Goal: Task Accomplishment & Management: Manage account settings

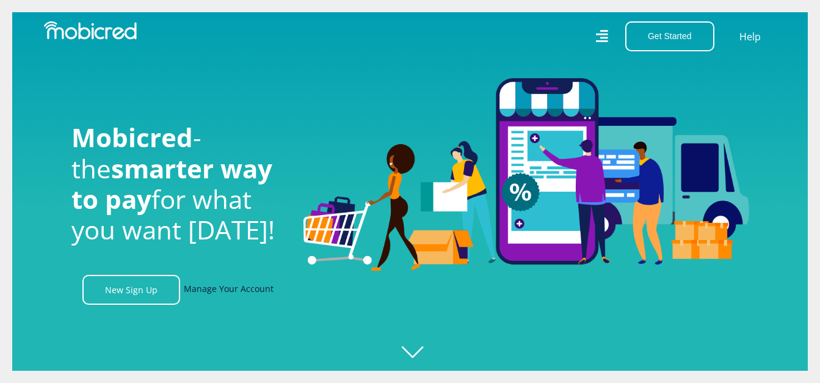
scroll to position [0, 870]
click at [238, 294] on link "Manage Your Account" at bounding box center [229, 290] width 90 height 30
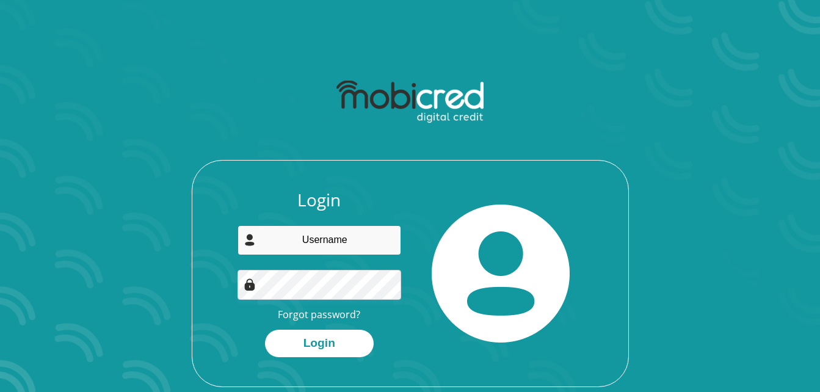
drag, startPoint x: 316, startPoint y: 227, endPoint x: 316, endPoint y: 238, distance: 10.4
click at [316, 227] on input "email" at bounding box center [320, 240] width 164 height 30
click at [317, 244] on input "email" at bounding box center [320, 240] width 164 height 30
type input "mkhabelamikateko99@gmail.com"
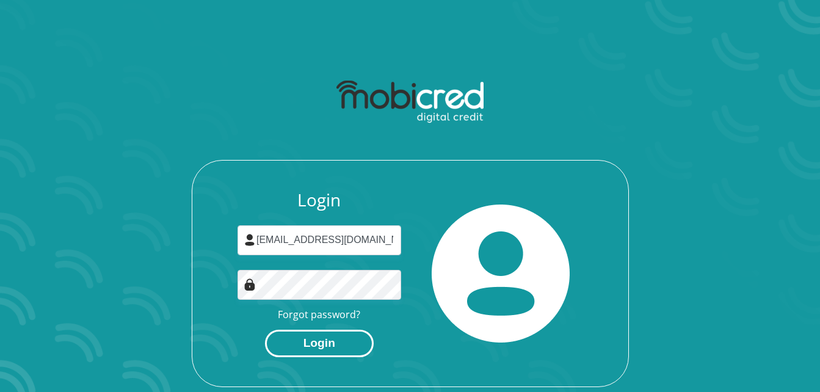
click at [349, 346] on button "Login" at bounding box center [319, 343] width 109 height 27
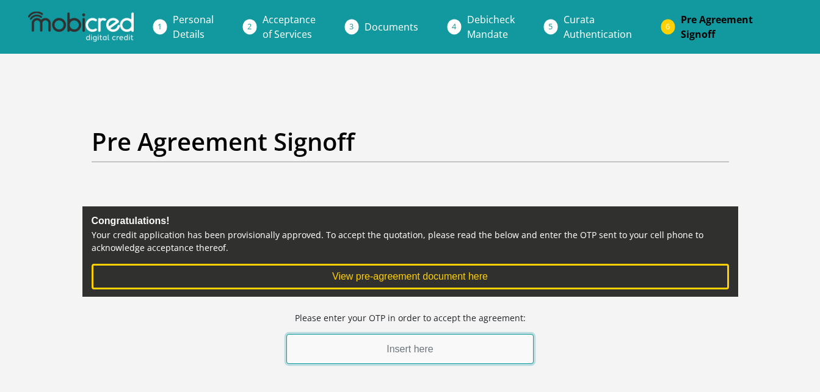
click at [373, 349] on input "text" at bounding box center [410, 349] width 248 height 30
type input "619201"
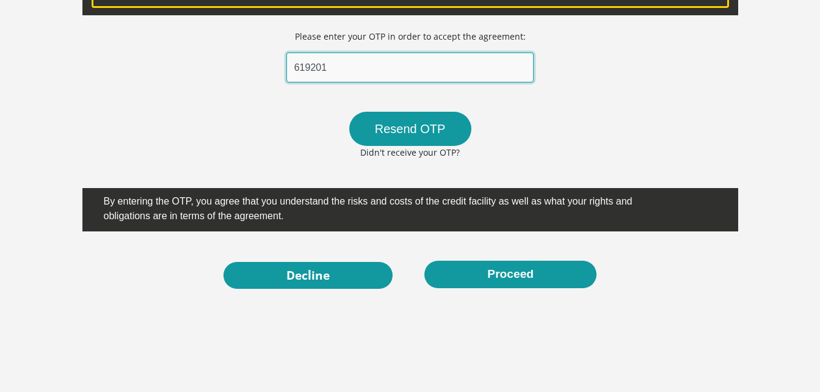
scroll to position [283, 0]
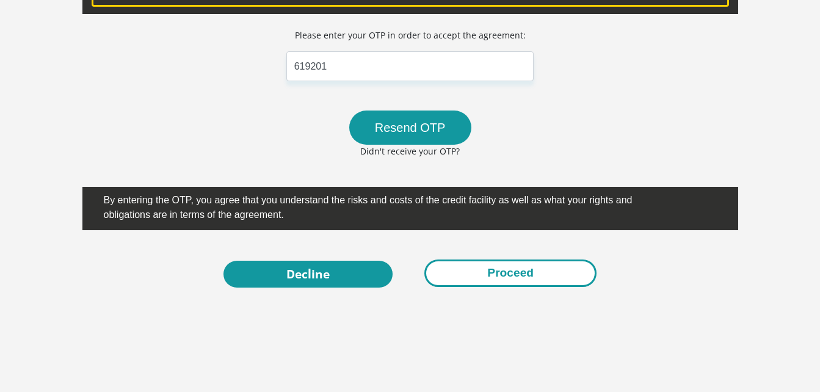
click at [520, 269] on button "Proceed" at bounding box center [510, 273] width 172 height 27
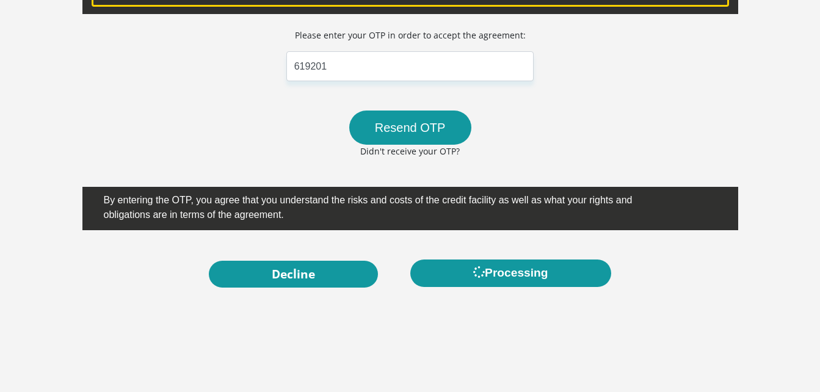
scroll to position [0, 0]
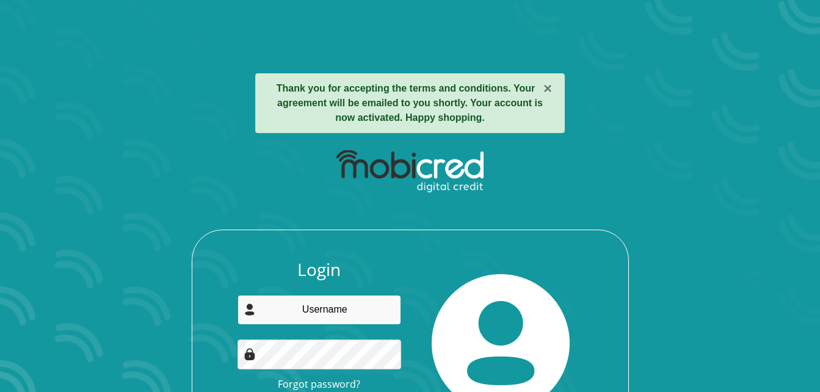
click at [345, 318] on input "email" at bounding box center [320, 310] width 164 height 30
type input "mkhabelamikateko99@gmail.com"
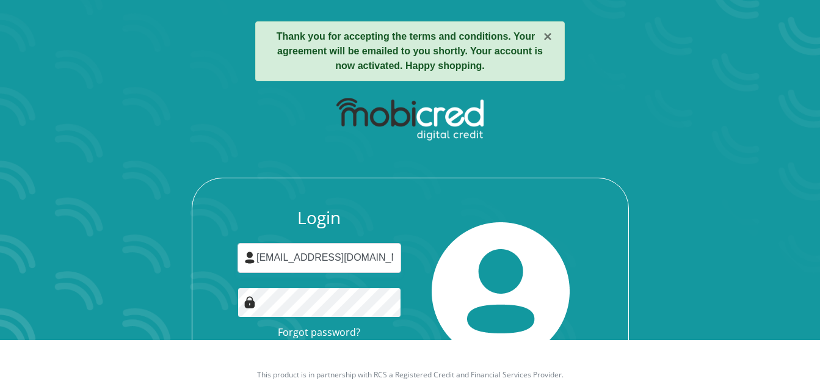
scroll to position [88, 0]
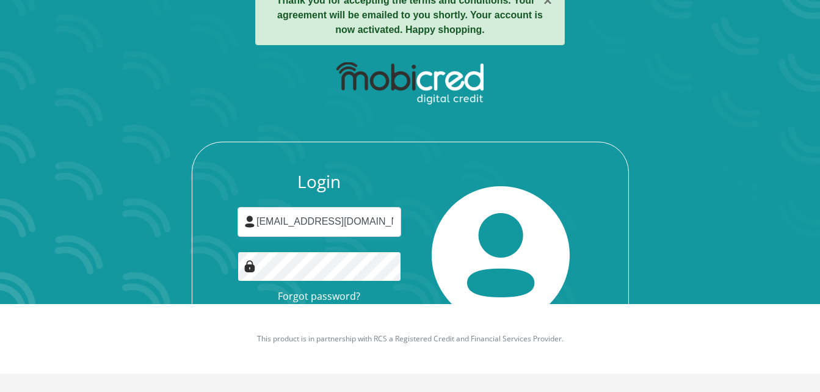
click at [265, 311] on button "Login" at bounding box center [319, 324] width 109 height 27
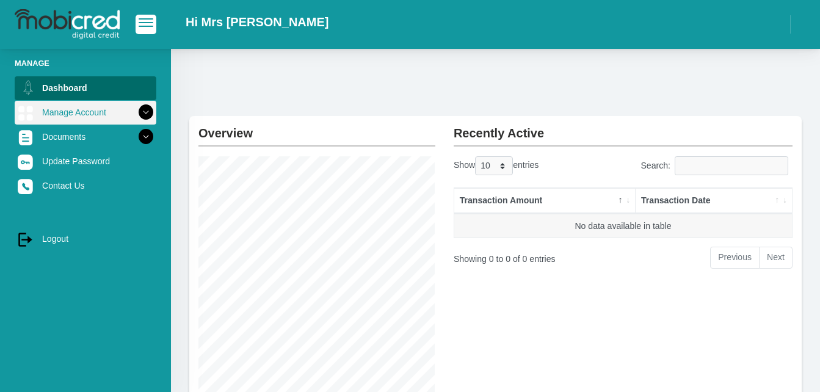
click at [140, 106] on icon at bounding box center [146, 112] width 21 height 21
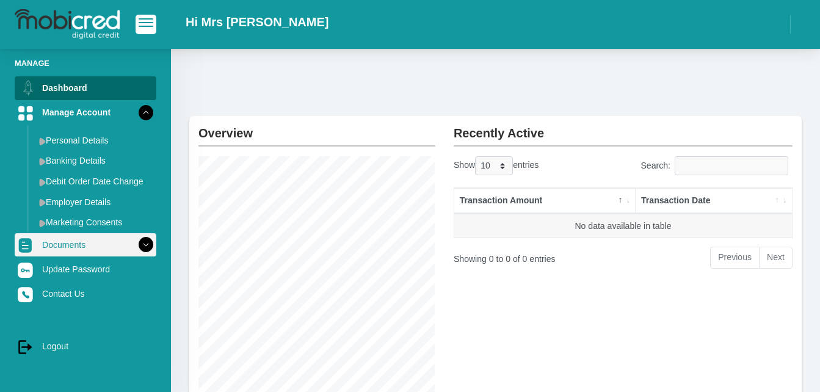
click at [136, 246] on icon at bounding box center [146, 245] width 21 height 21
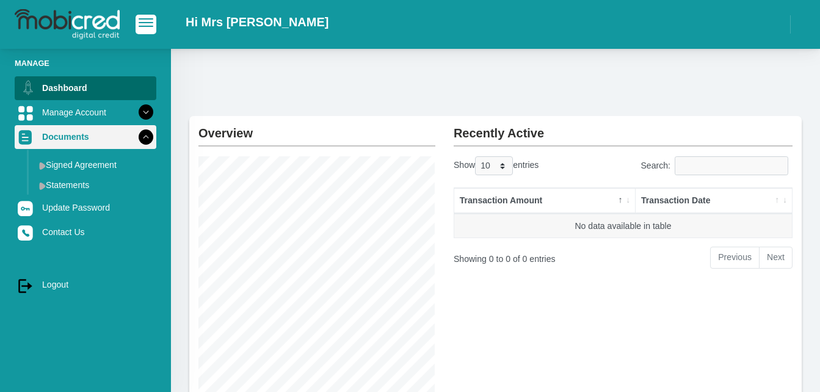
click at [137, 137] on icon at bounding box center [146, 136] width 21 height 21
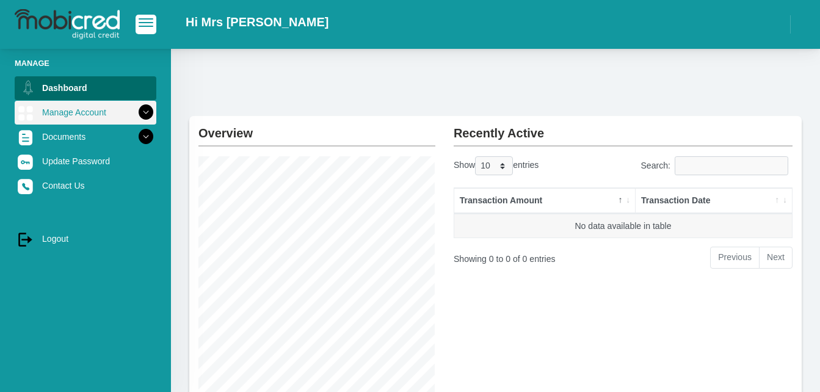
click at [137, 111] on icon at bounding box center [146, 112] width 21 height 21
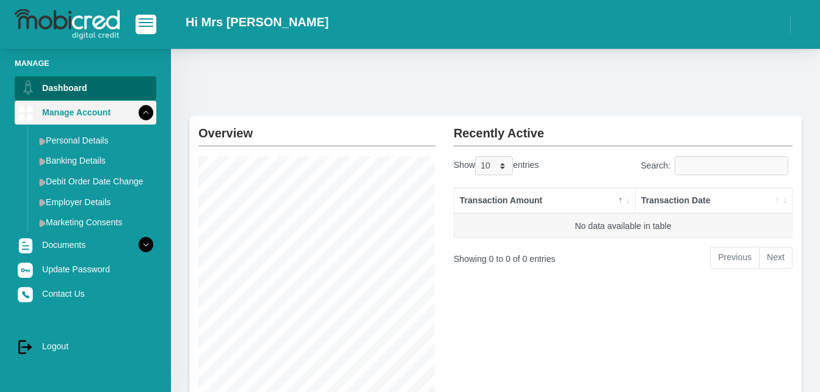
click at [136, 114] on icon at bounding box center [146, 112] width 21 height 21
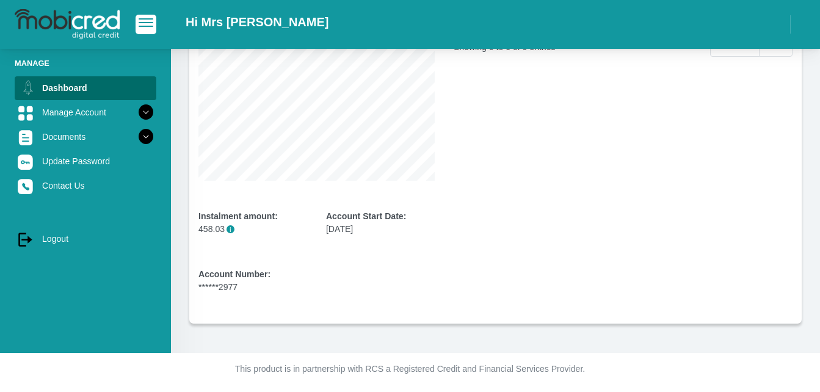
scroll to position [215, 0]
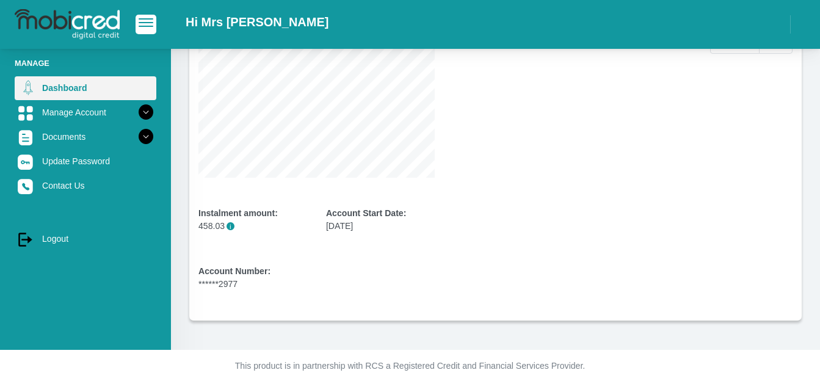
click at [95, 84] on link "Dashboard" at bounding box center [86, 87] width 142 height 23
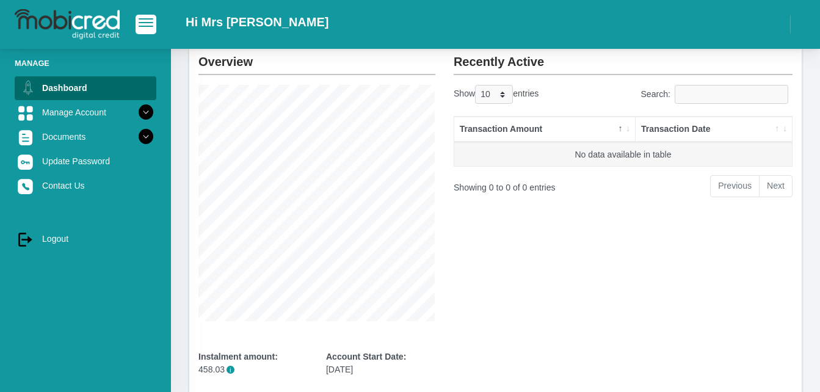
scroll to position [75, 0]
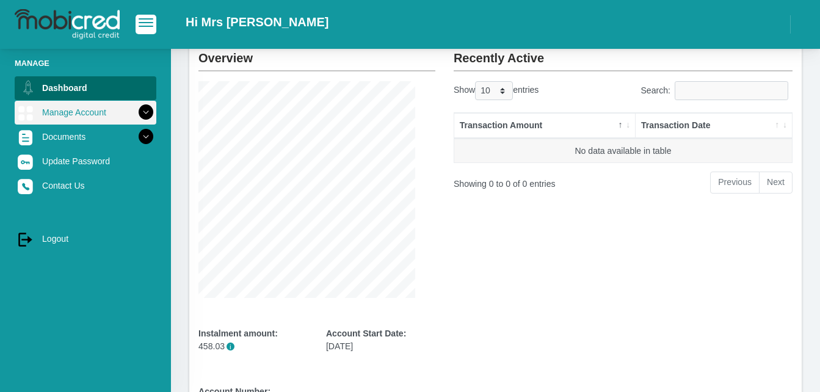
click at [136, 118] on icon at bounding box center [146, 112] width 21 height 21
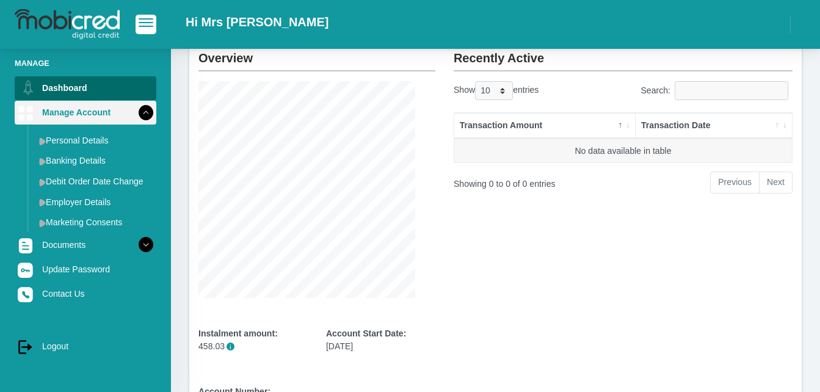
click at [136, 118] on icon at bounding box center [146, 112] width 21 height 21
